Goal: Information Seeking & Learning: Learn about a topic

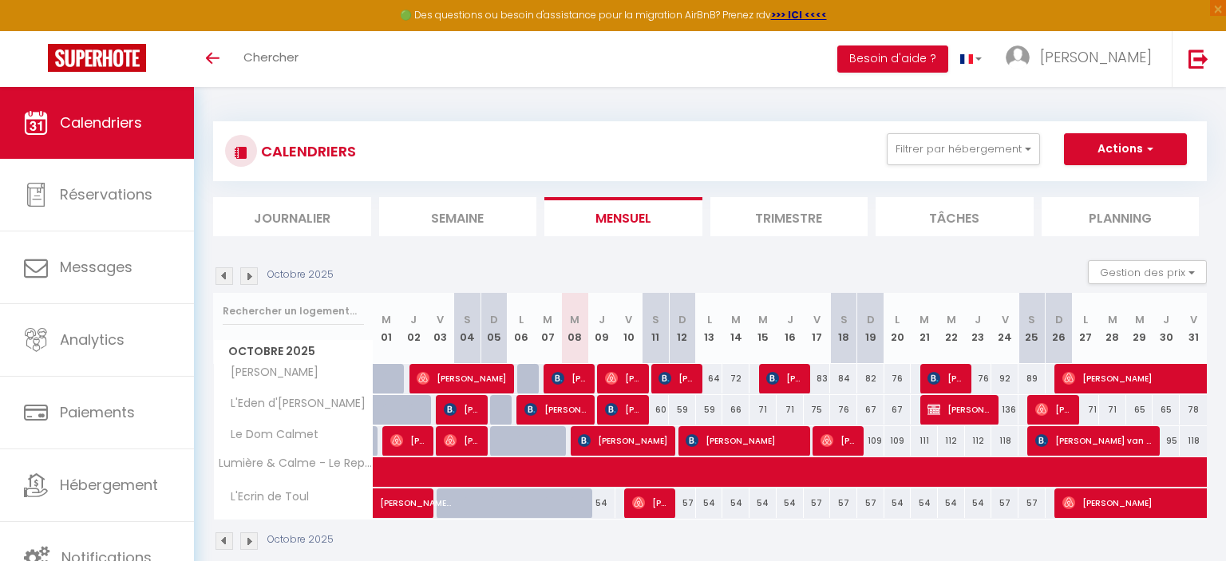
click at [263, 401] on span "L'Eden d'[PERSON_NAME]" at bounding box center [292, 404] width 153 height 18
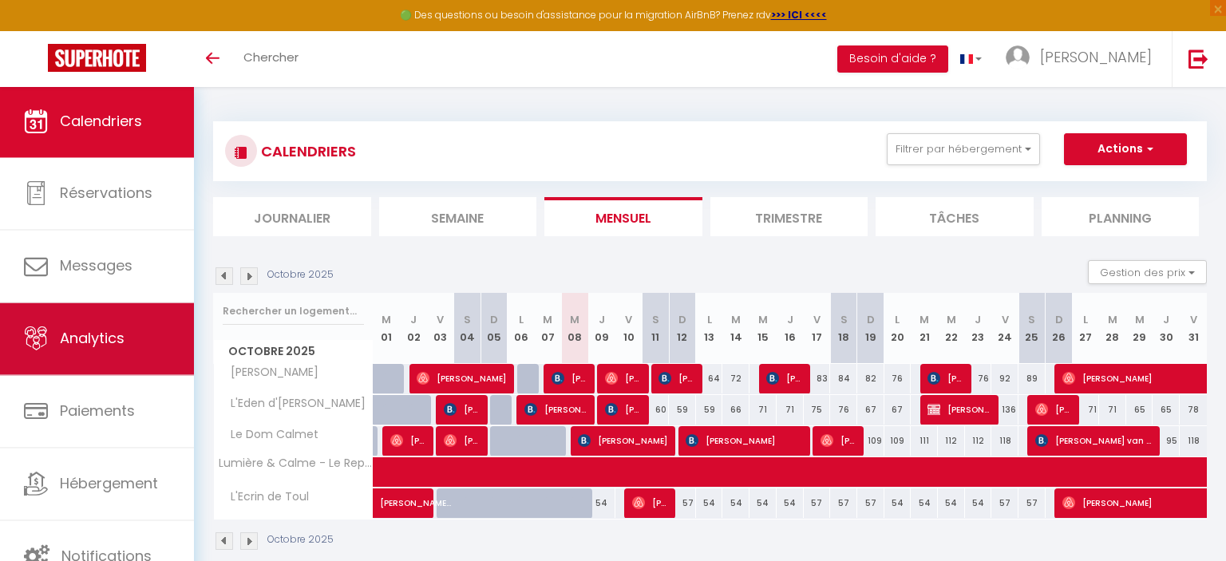
click at [60, 346] on span "Analytics" at bounding box center [92, 339] width 65 height 20
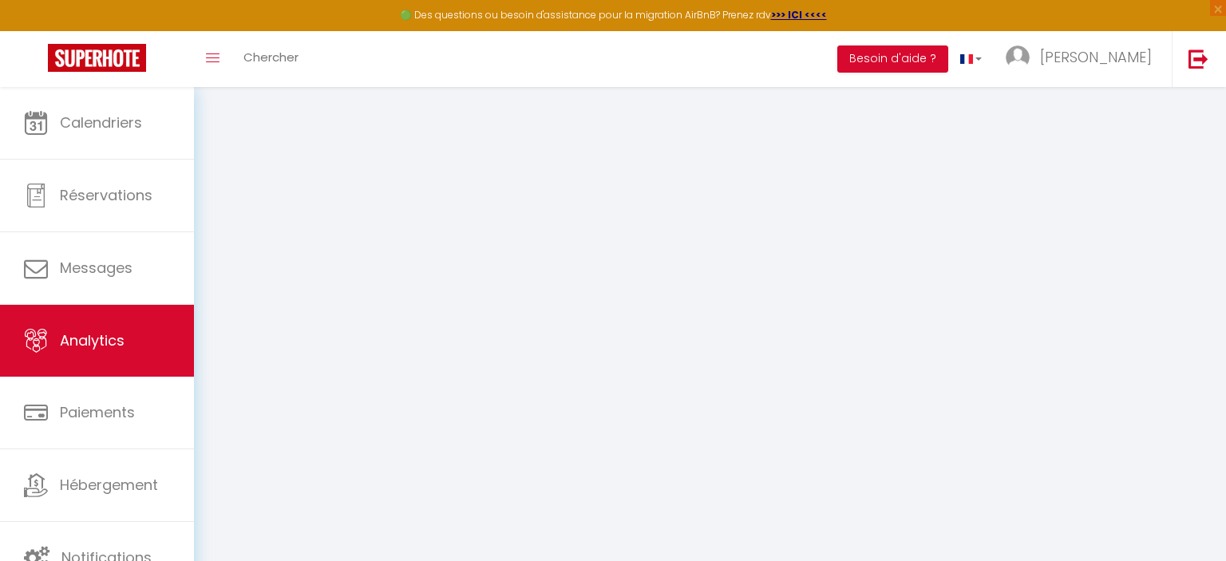
select select "2025"
select select "10"
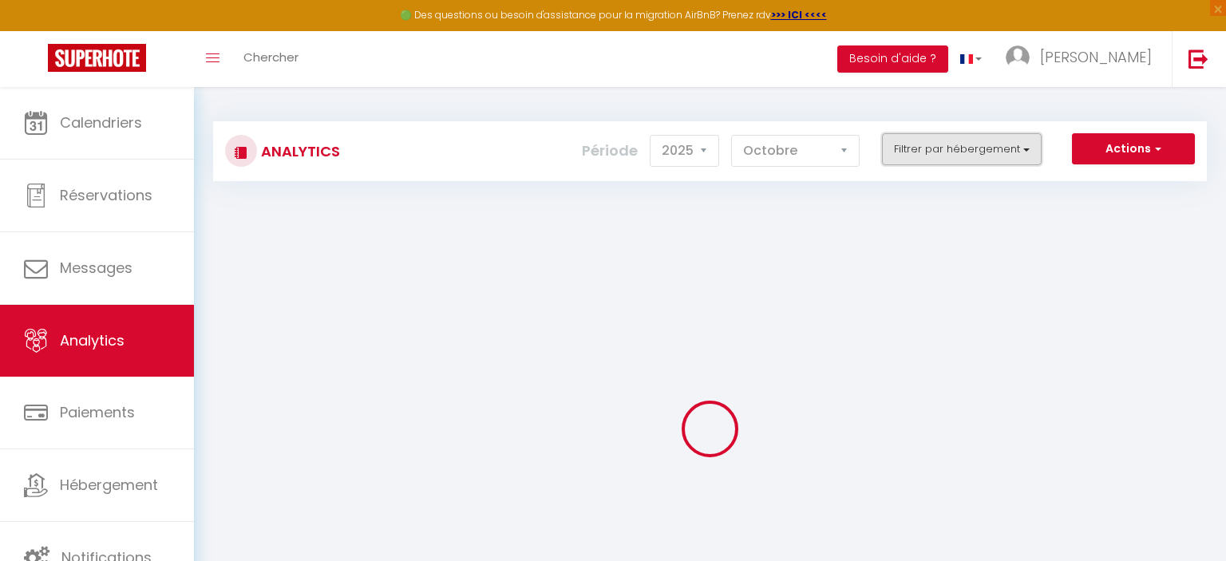
click at [1013, 140] on button "Filtrer par hébergement" at bounding box center [962, 149] width 160 height 32
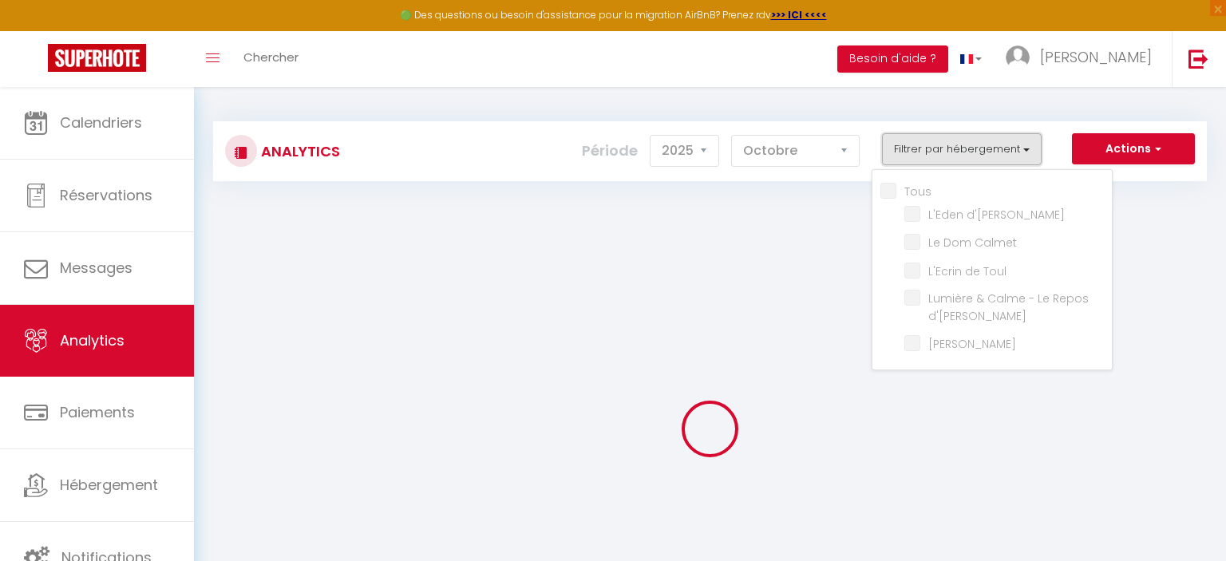
checkbox input "false"
checkbox d\'Elyse "false"
checkbox Calmet "false"
checkbox Toul "false"
checkbox d\'Ingrid "false"
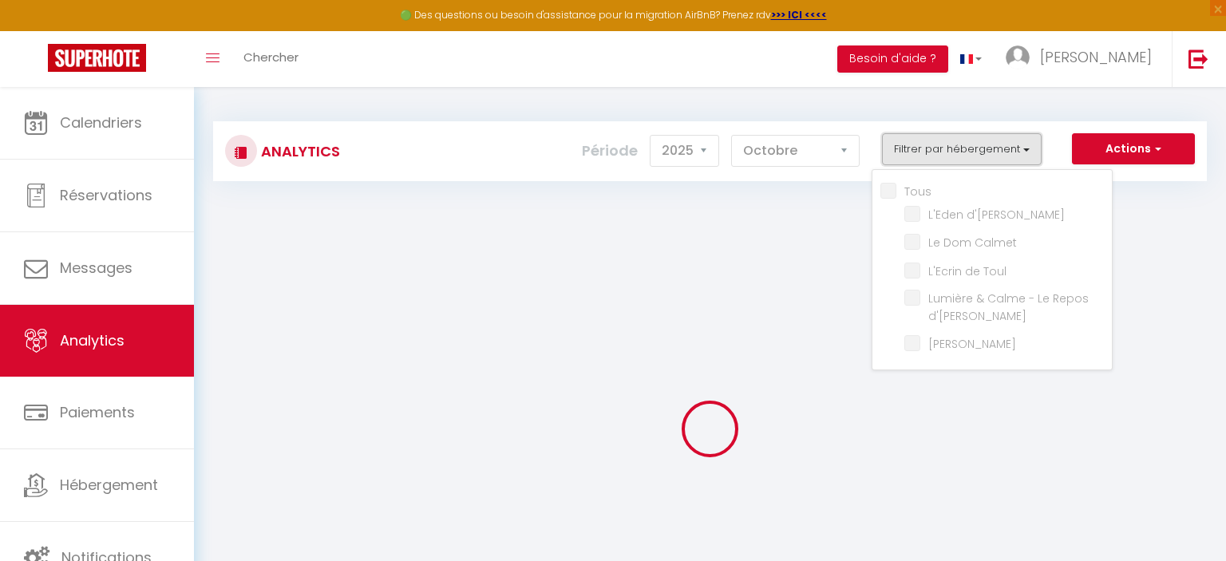
checkbox Bénit "false"
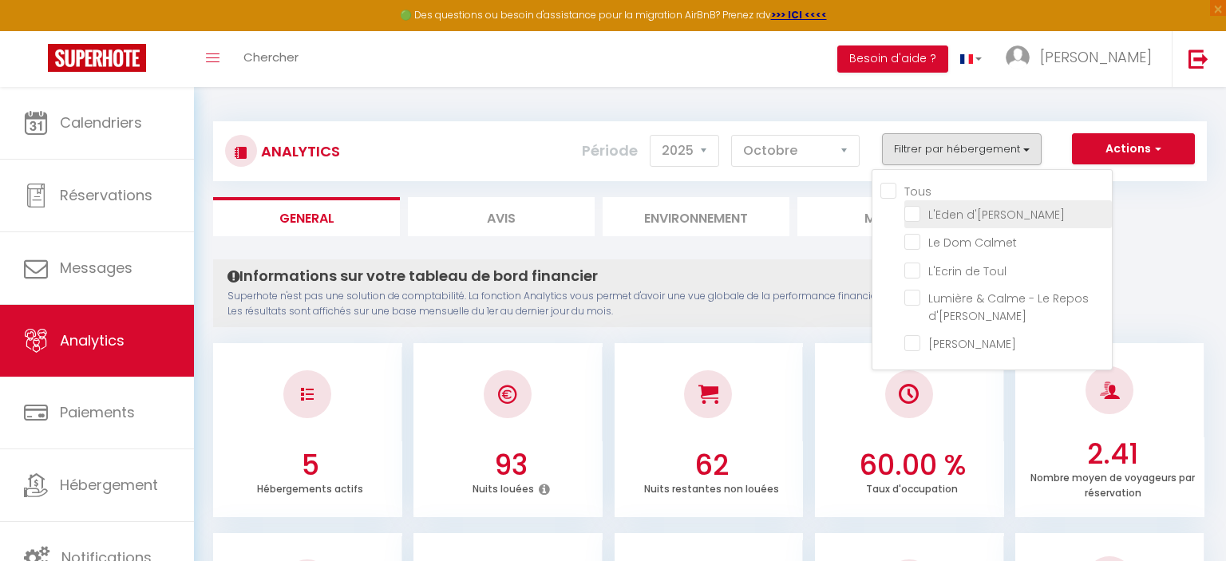
click at [984, 212] on d\'Elyse "checkbox" at bounding box center [1009, 213] width 208 height 16
checkbox d\'Elyse "true"
checkbox Calmet "false"
checkbox Toul "false"
checkbox d\'Ingrid "false"
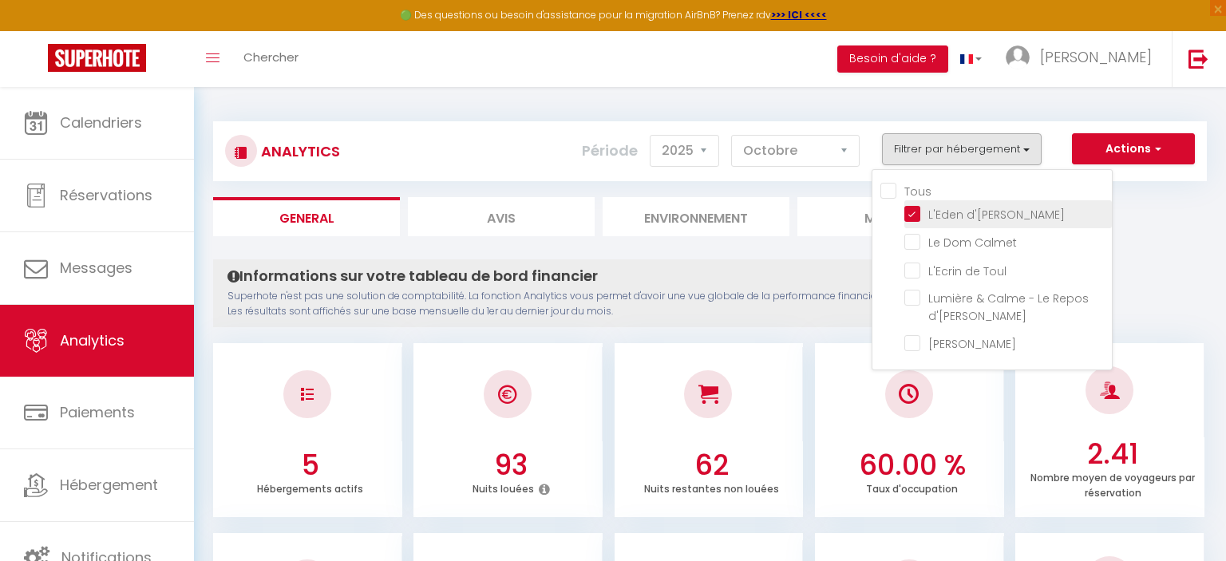
checkbox Bénit "false"
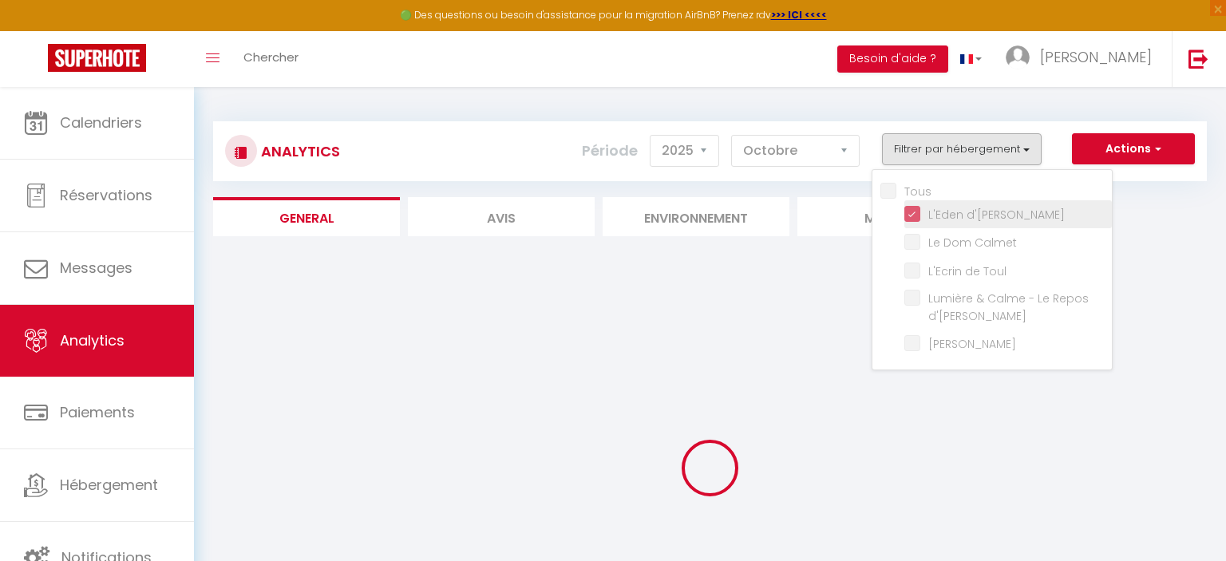
checkbox Calmet "false"
checkbox Toul "false"
checkbox d\'Ingrid "false"
checkbox Bénit "false"
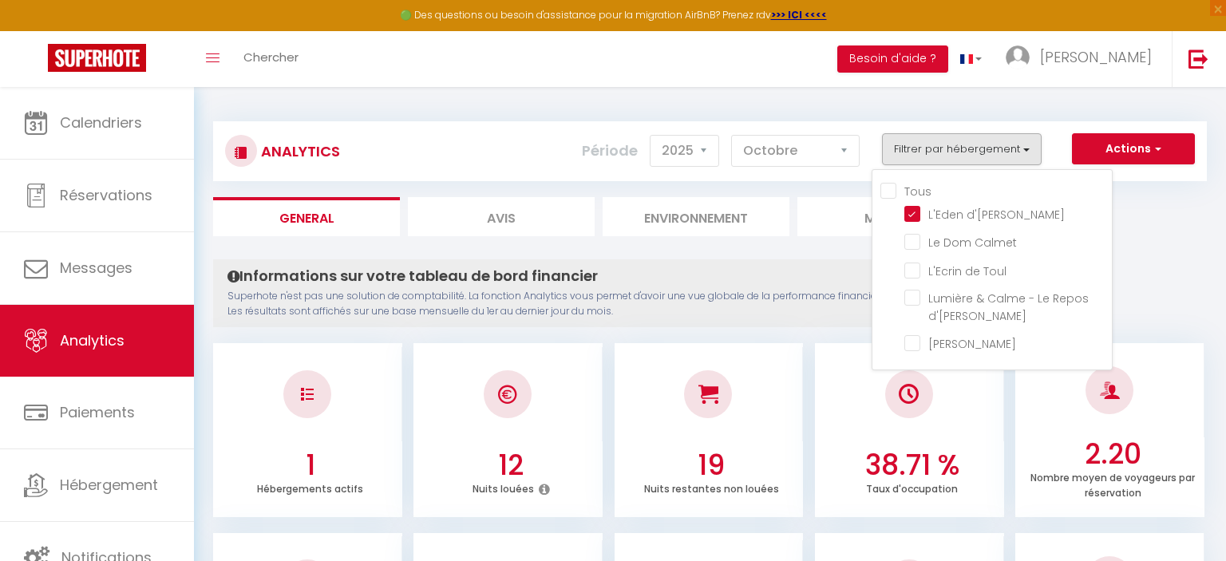
click at [1167, 233] on ul "General Avis Environnement Marché" at bounding box center [710, 216] width 994 height 39
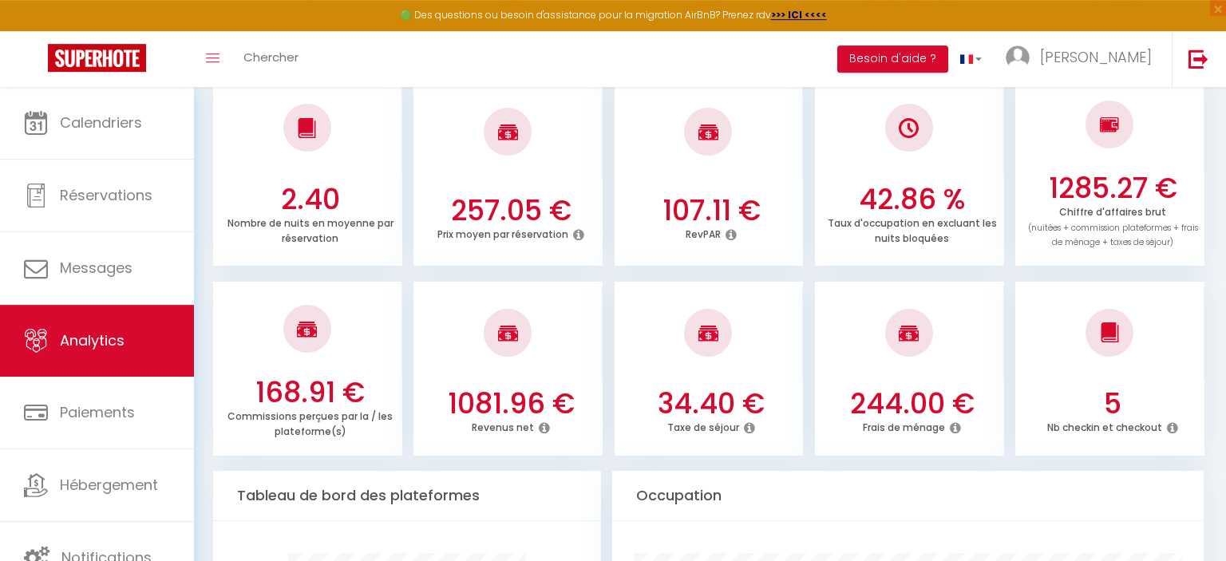
scroll to position [505, 0]
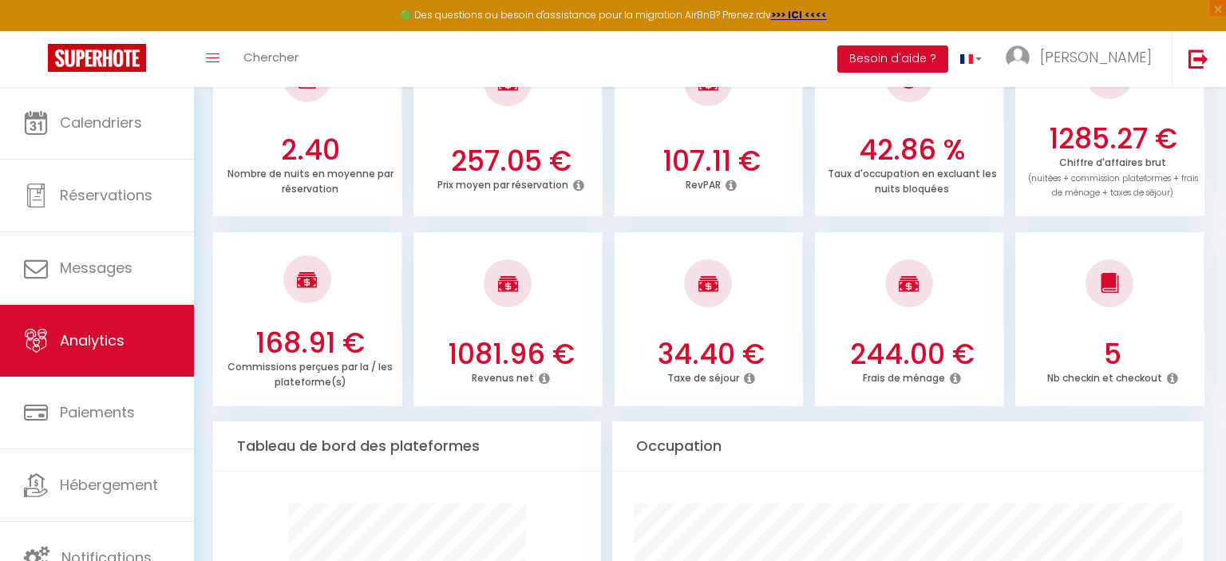
click at [545, 378] on icon at bounding box center [544, 378] width 11 height 13
click at [956, 379] on icon at bounding box center [955, 378] width 11 height 13
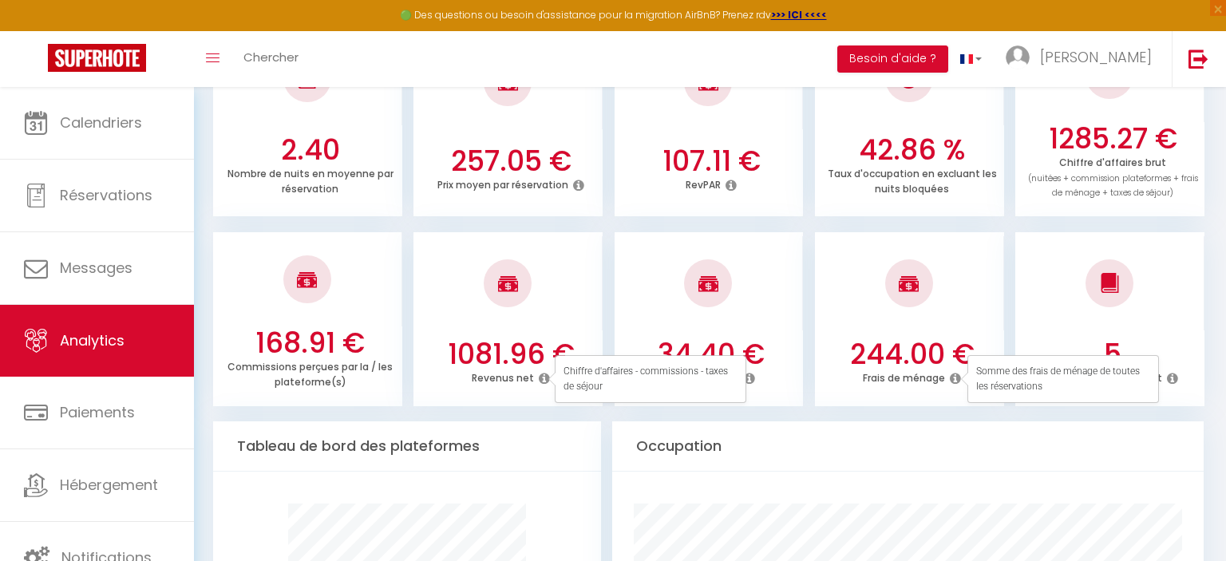
click at [956, 379] on icon at bounding box center [955, 378] width 11 height 13
click at [770, 388] on div "34.40 € Taxe de séjour" at bounding box center [709, 370] width 189 height 65
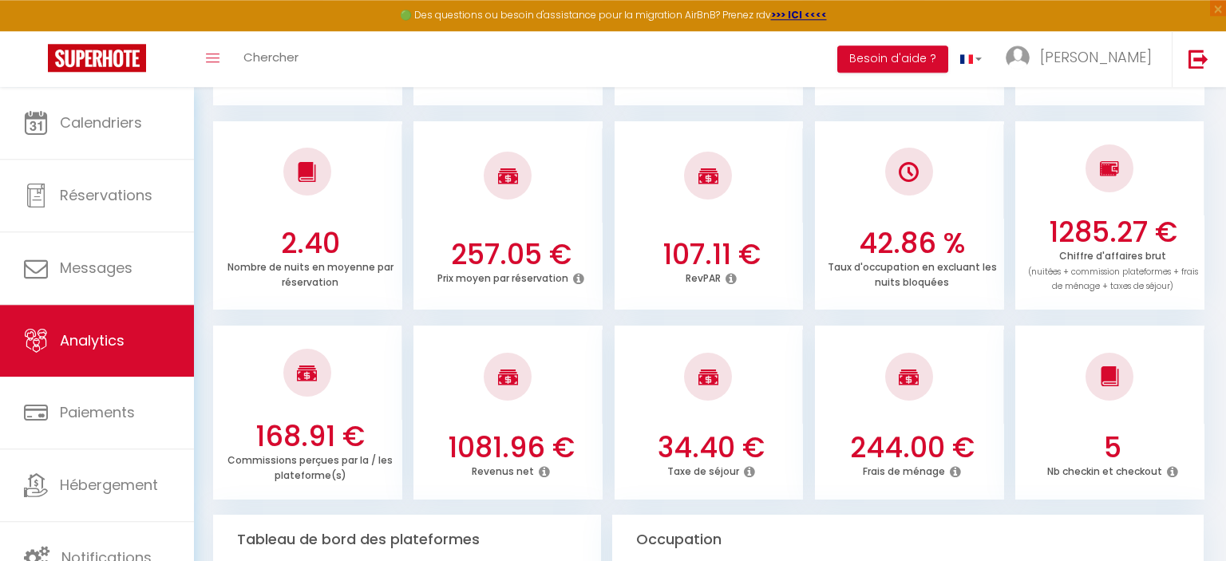
scroll to position [405, 0]
